Goal: Subscribe to service/newsletter

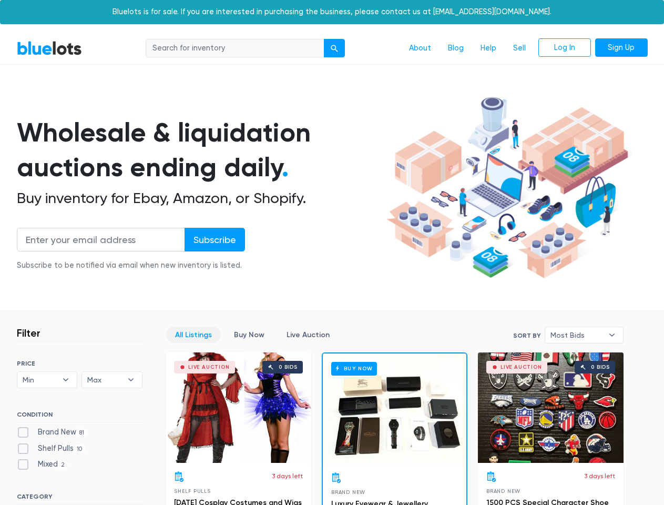
click at [335, 48] on div "submit" at bounding box center [334, 48] width 7 height 7
click at [214, 239] on input "Subscribe" at bounding box center [215, 240] width 60 height 24
click at [47, 380] on span "Min" at bounding box center [40, 380] width 35 height 16
click at [112, 380] on span "Max" at bounding box center [104, 380] width 35 height 16
click at [584, 335] on span "Most Bids" at bounding box center [577, 335] width 53 height 16
